Goal: Communication & Community: Participate in discussion

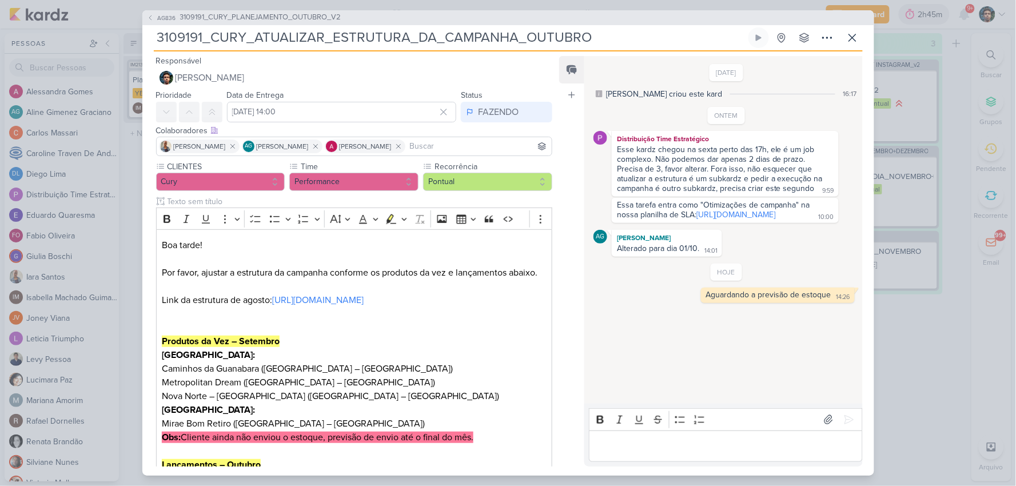
click at [838, 35] on div "3109191_CURY_ATUALIZAR_ESTRUTURA_DA_CAMPANHA_OUTUBRO Criado por [PERSON_NAME] n…" at bounding box center [508, 39] width 709 height 24
click at [849, 38] on icon at bounding box center [852, 38] width 14 height 14
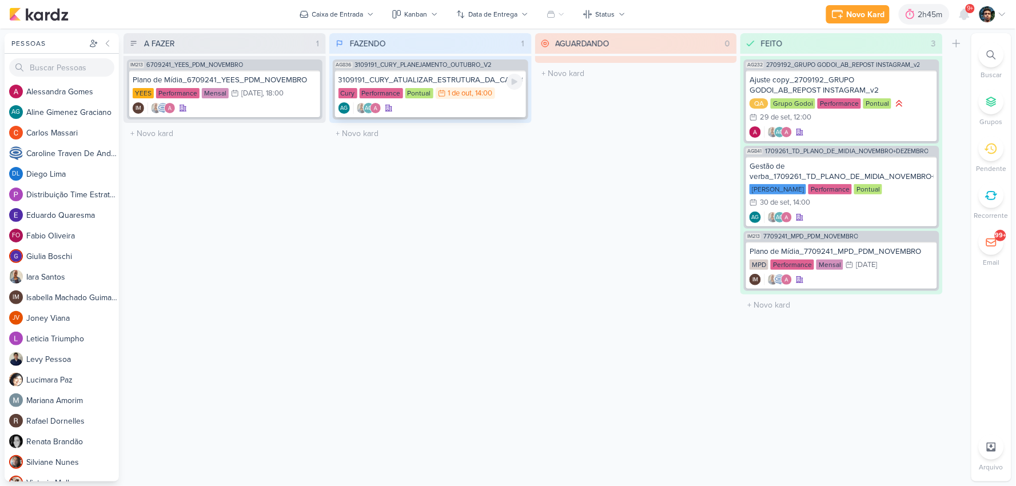
click at [473, 109] on div "AG AG" at bounding box center [430, 107] width 184 height 11
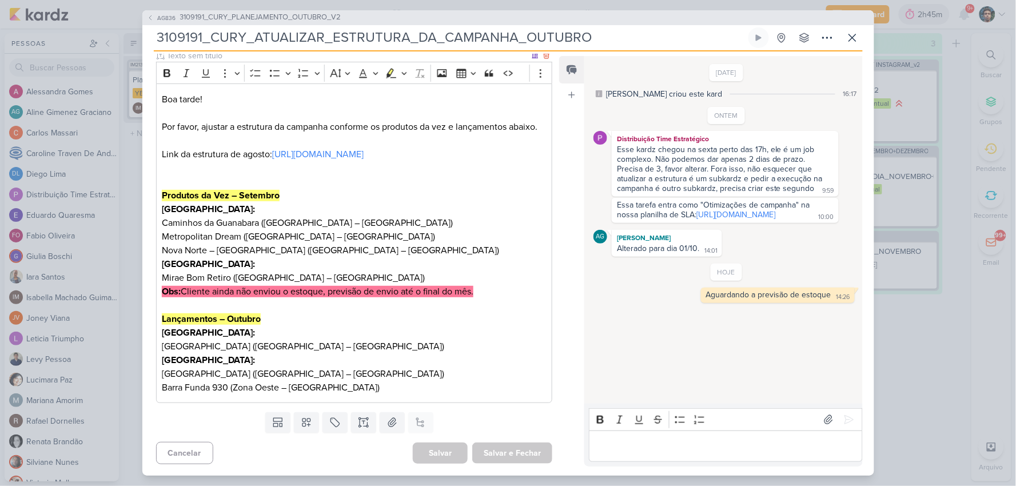
scroll to position [174, 0]
click at [692, 299] on icon at bounding box center [691, 294] width 9 height 9
click at [763, 257] on div "AG [PERSON_NAME] Alterado para dia 01/10. 14:01 14:01" at bounding box center [725, 243] width 265 height 27
click at [848, 40] on icon at bounding box center [852, 38] width 14 height 14
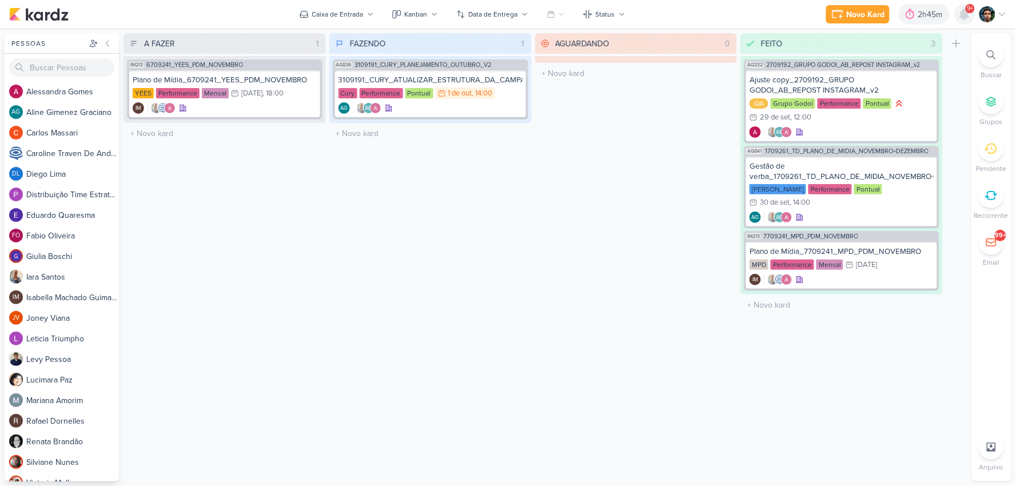
click at [955, 17] on div at bounding box center [964, 14] width 21 height 21
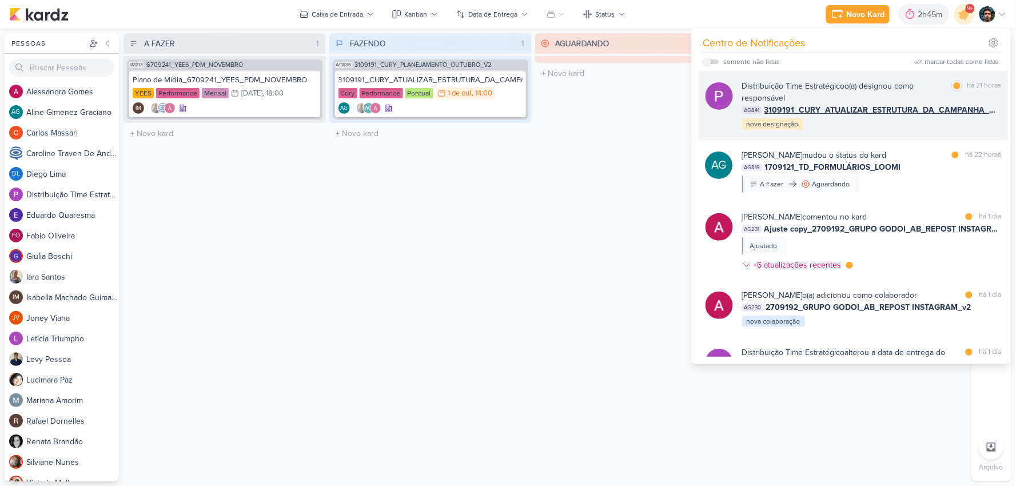
click at [853, 124] on div "Distribuição Time Estratégico o(a) designou como responsável marcar como lida h…" at bounding box center [871, 105] width 259 height 51
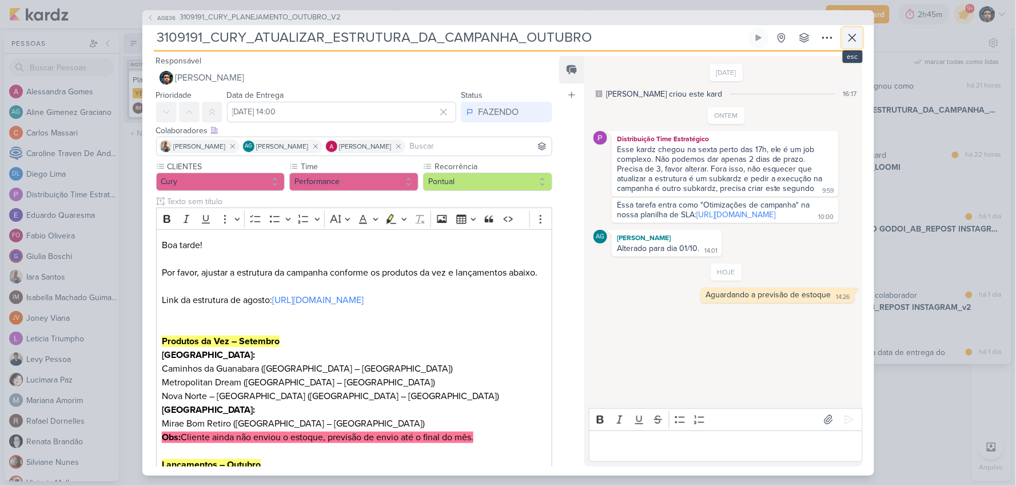
click at [853, 42] on icon at bounding box center [852, 38] width 14 height 14
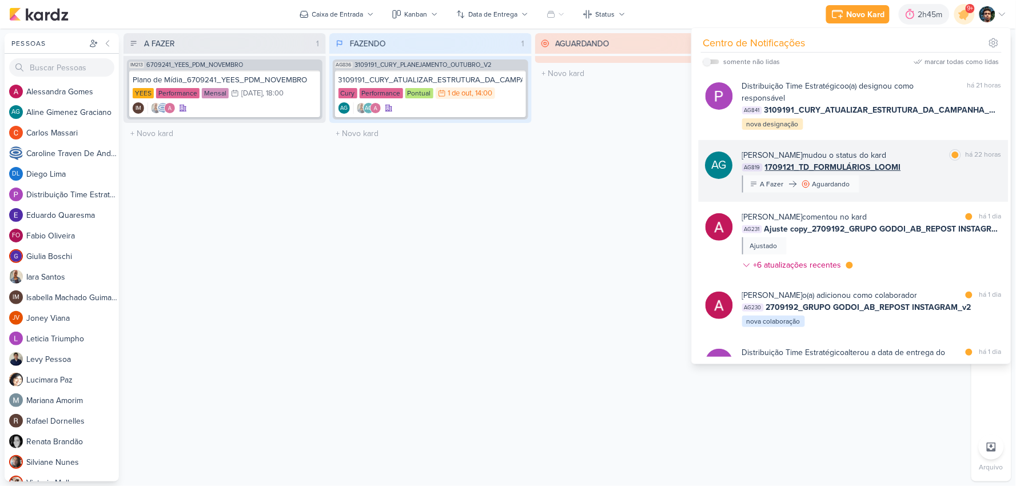
click at [911, 182] on div "[PERSON_NAME] mudou o status do kard marcar como lida há 22 horas AG819 1709121…" at bounding box center [871, 170] width 259 height 43
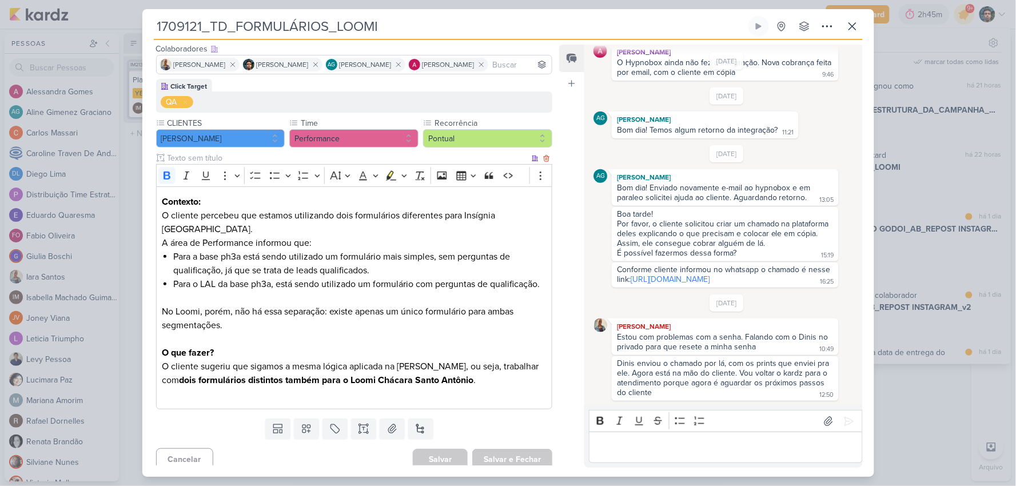
scroll to position [0, 0]
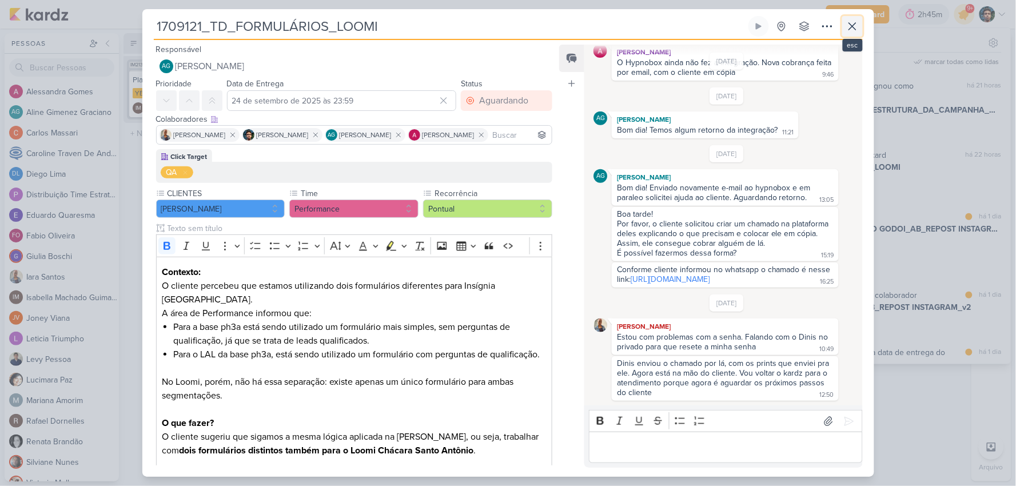
click at [853, 21] on icon at bounding box center [852, 26] width 14 height 14
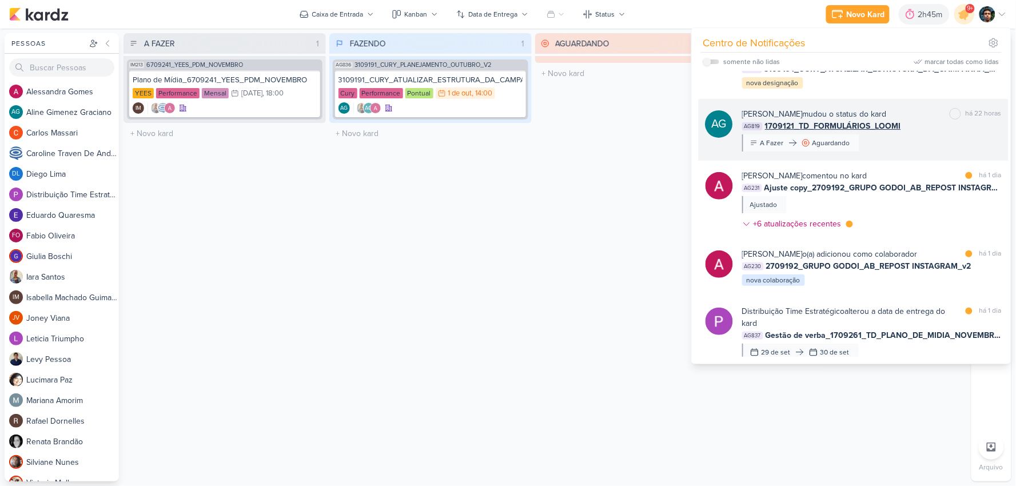
scroll to position [63, 0]
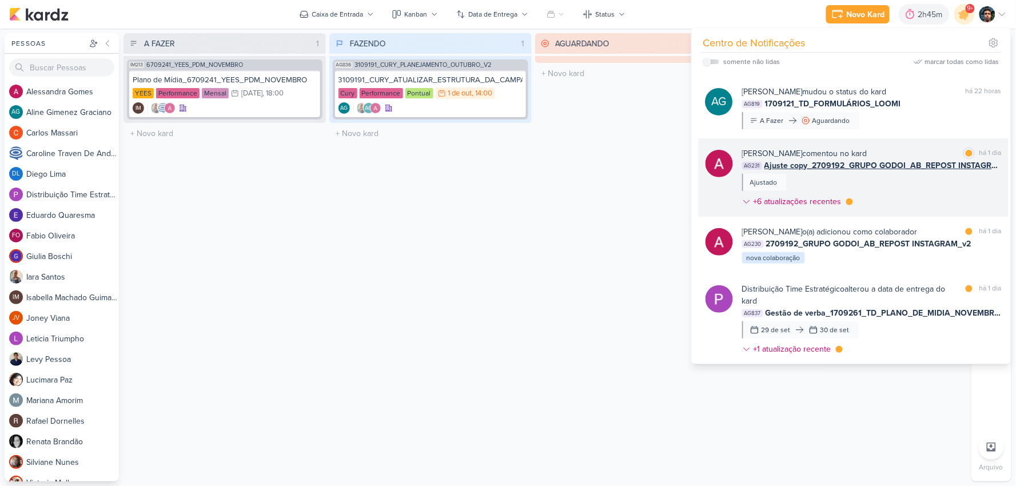
click at [912, 186] on div "[PERSON_NAME] comentou no kard marcar como lida há 1 dia AG231 Ajuste copy_2709…" at bounding box center [871, 179] width 259 height 65
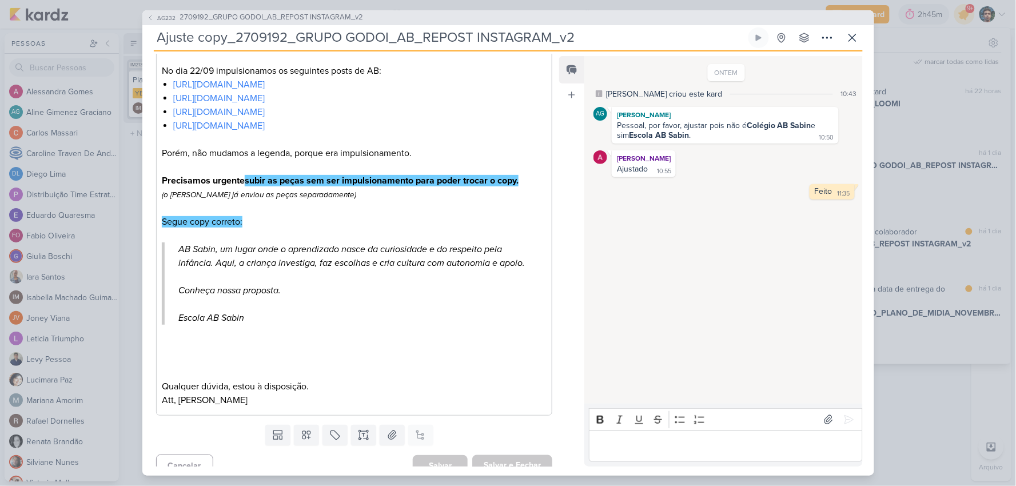
scroll to position [266, 0]
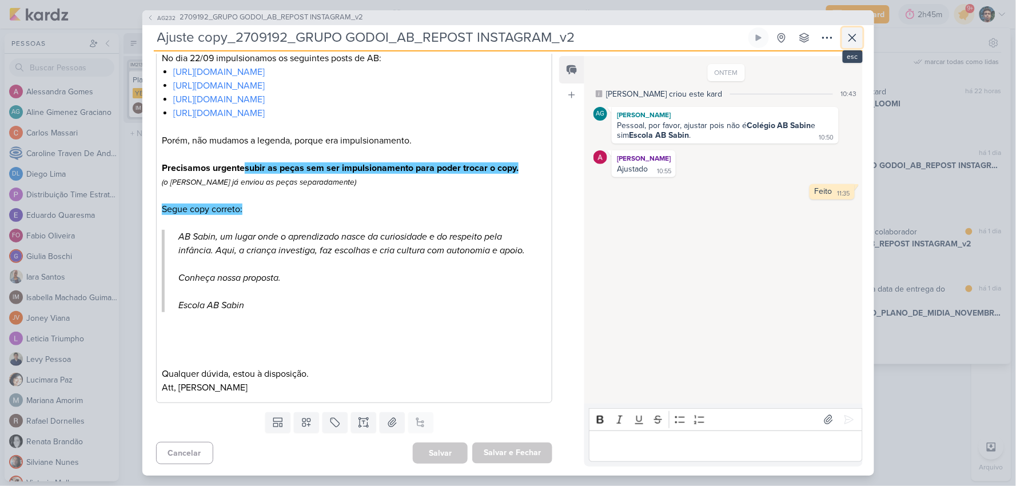
click at [846, 38] on icon at bounding box center [852, 38] width 14 height 14
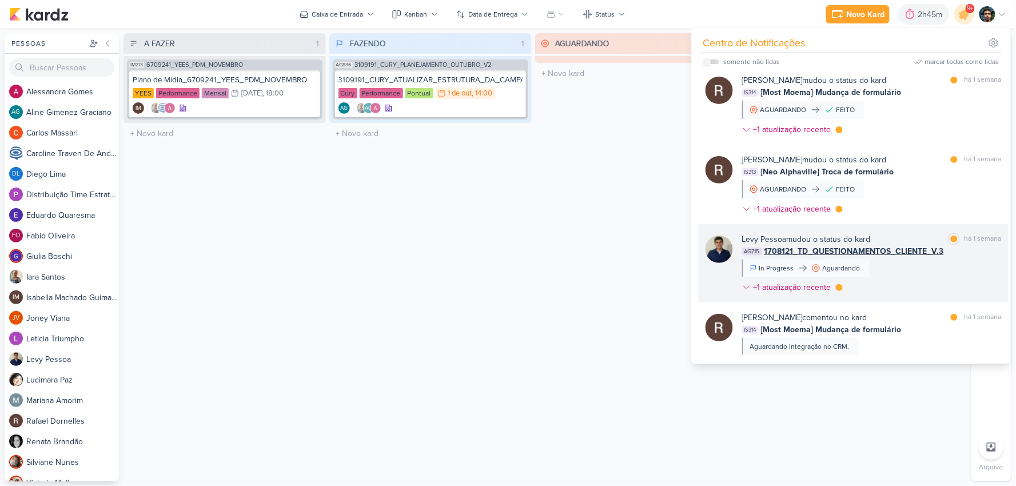
scroll to position [1305, 0]
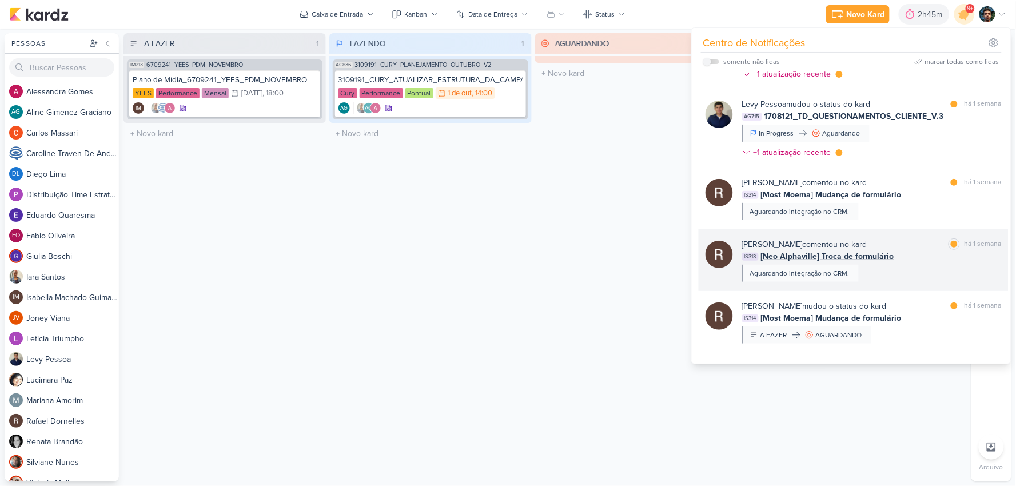
click at [873, 267] on div "[PERSON_NAME] comentou no kard marcar como lida há 1 semana IS313 [Neo Alphavil…" at bounding box center [871, 259] width 259 height 43
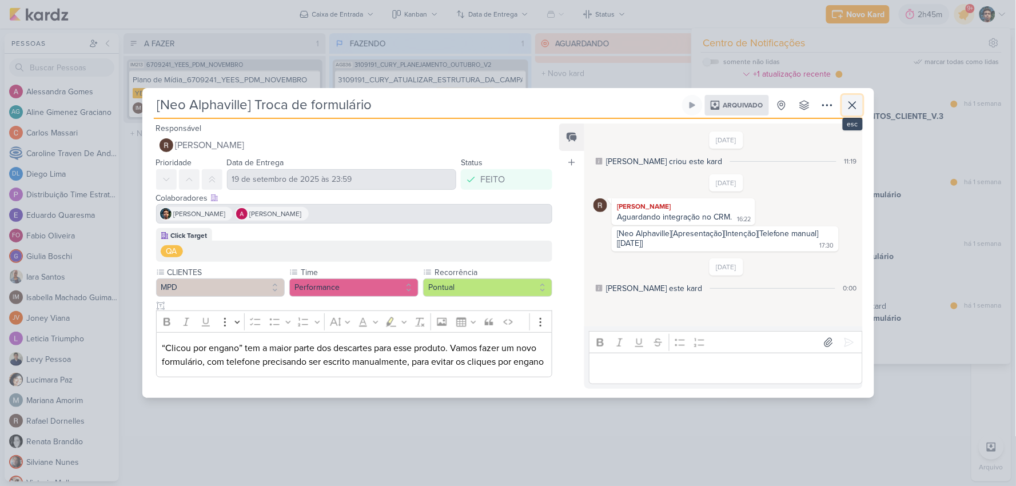
click at [846, 103] on icon at bounding box center [852, 105] width 14 height 14
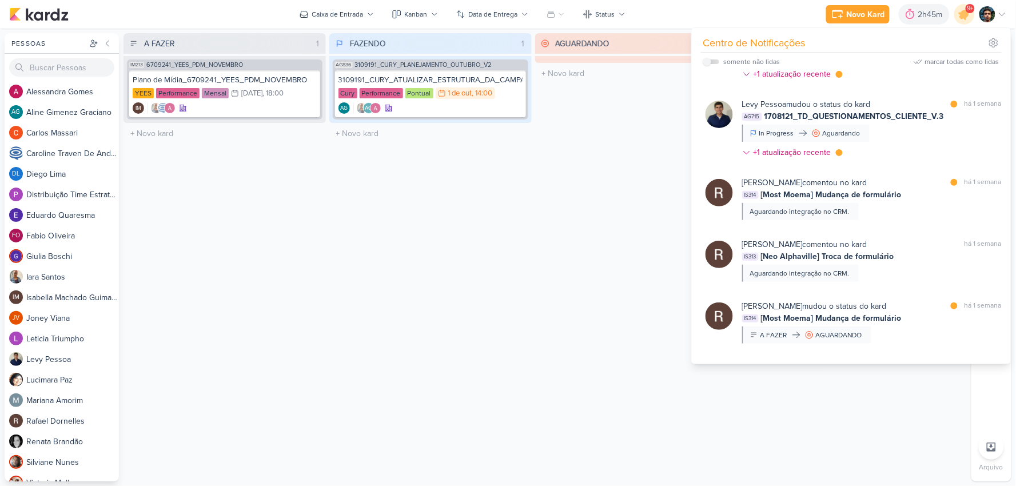
click at [610, 196] on div "AGUARDANDO 0 Mover Para Esquerda Mover Para Direita [GEOGRAPHIC_DATA] O título …" at bounding box center [636, 257] width 202 height 448
